Goal: Transaction & Acquisition: Register for event/course

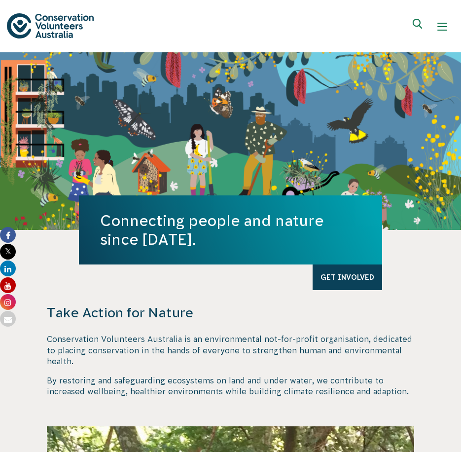
click at [442, 26] on div "Show mobile navigation menu" at bounding box center [443, 27] width 10 height 10
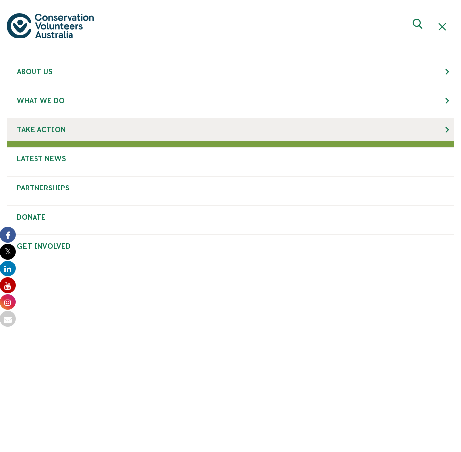
click at [48, 132] on span "Take Action" at bounding box center [41, 130] width 49 height 8
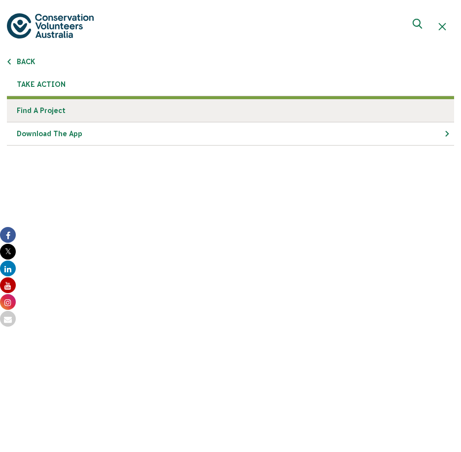
click at [54, 110] on link "Find a project" at bounding box center [231, 110] width 448 height 23
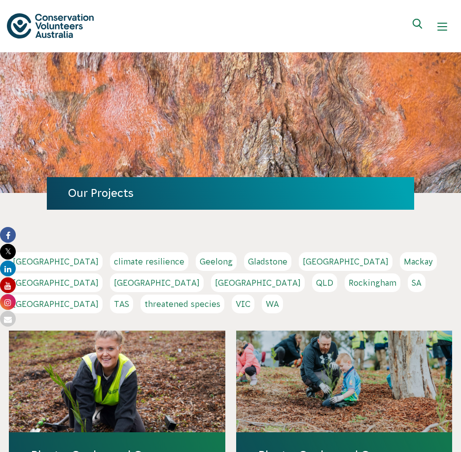
click at [103, 295] on link "Sydney" at bounding box center [56, 304] width 94 height 19
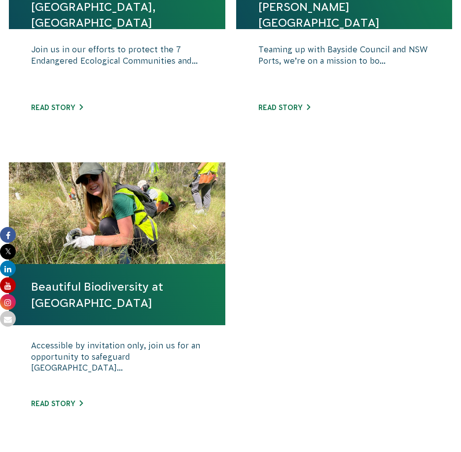
scroll to position [411, 0]
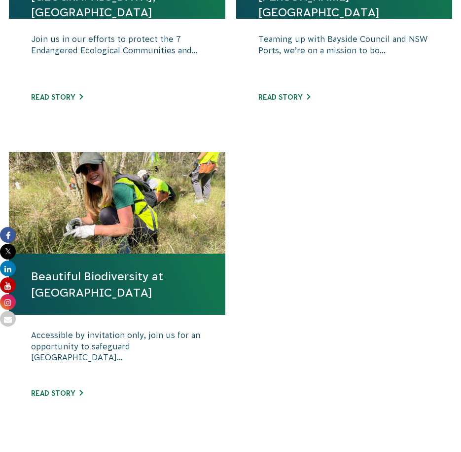
click at [81, 292] on link "Beautiful Biodiversity at [GEOGRAPHIC_DATA]" at bounding box center [117, 284] width 172 height 32
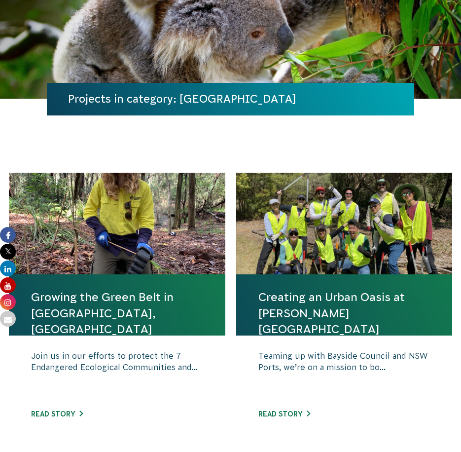
scroll to position [164, 0]
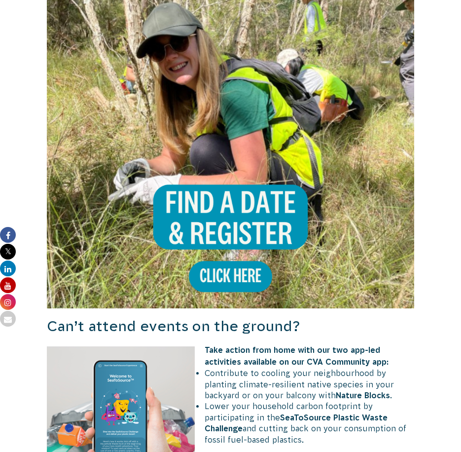
scroll to position [658, 0]
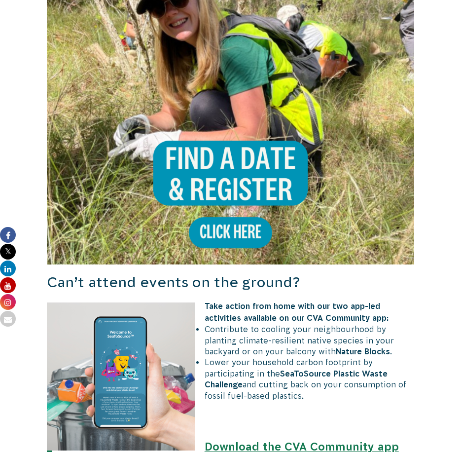
click at [241, 177] on img at bounding box center [231, 80] width 368 height 368
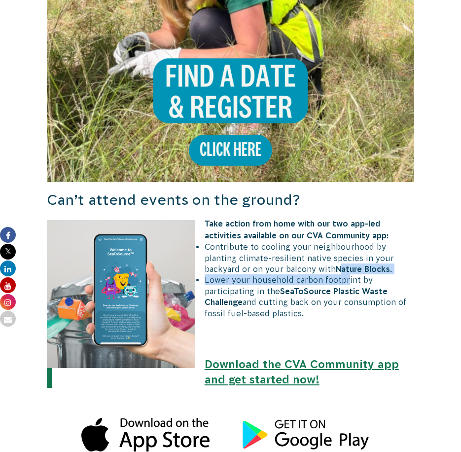
drag, startPoint x: 292, startPoint y: 259, endPoint x: 346, endPoint y: 272, distance: 55.8
click at [346, 272] on ul "Contribute to cooling your neighbourhood by planting climate-resilient native s…" at bounding box center [236, 279] width 358 height 77
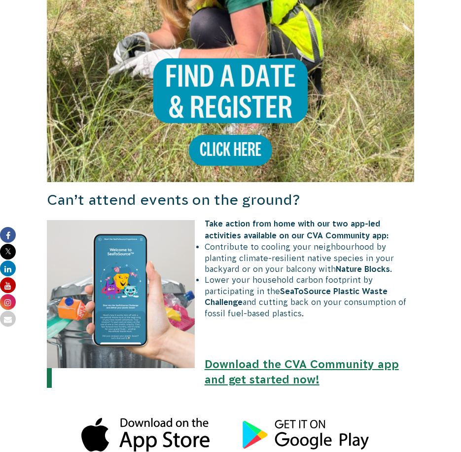
drag, startPoint x: 346, startPoint y: 272, endPoint x: 283, endPoint y: 306, distance: 71.6
click at [283, 306] on li "Lower your household carbon footprint by participating in the SeaToSource Plast…" at bounding box center [236, 296] width 358 height 44
